Goal: Find specific page/section: Find specific page/section

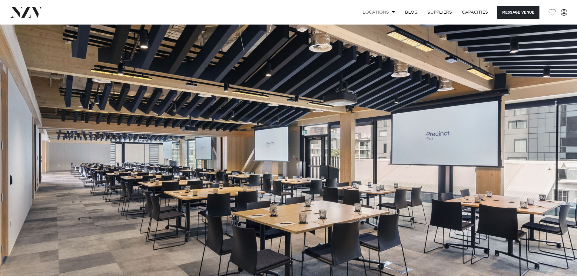
click at [383, 12] on link "Locations" at bounding box center [379, 12] width 42 height 13
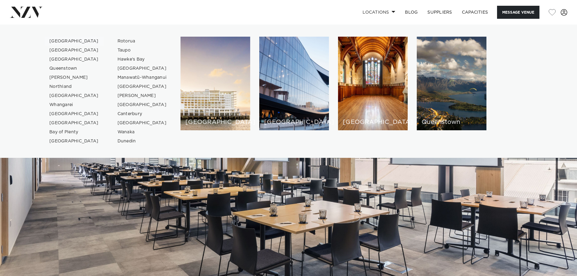
click at [64, 40] on link "[GEOGRAPHIC_DATA]" at bounding box center [74, 41] width 59 height 9
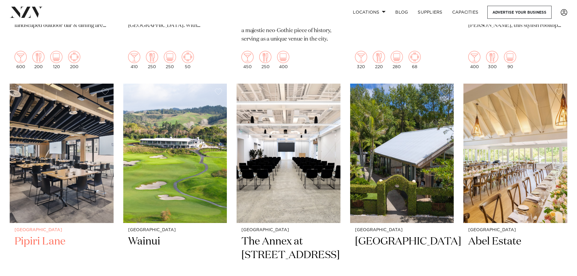
scroll to position [515, 0]
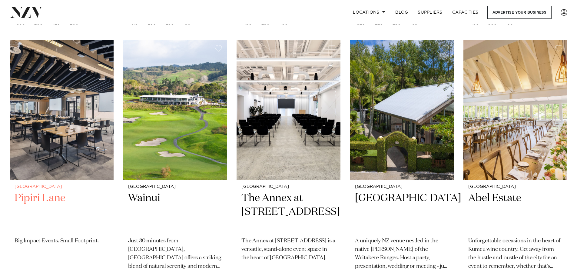
click at [55, 191] on h2 "Pipiri Lane" at bounding box center [62, 211] width 94 height 41
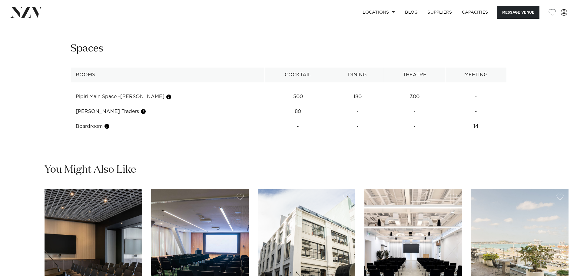
scroll to position [727, 0]
